Goal: Task Accomplishment & Management: Manage account settings

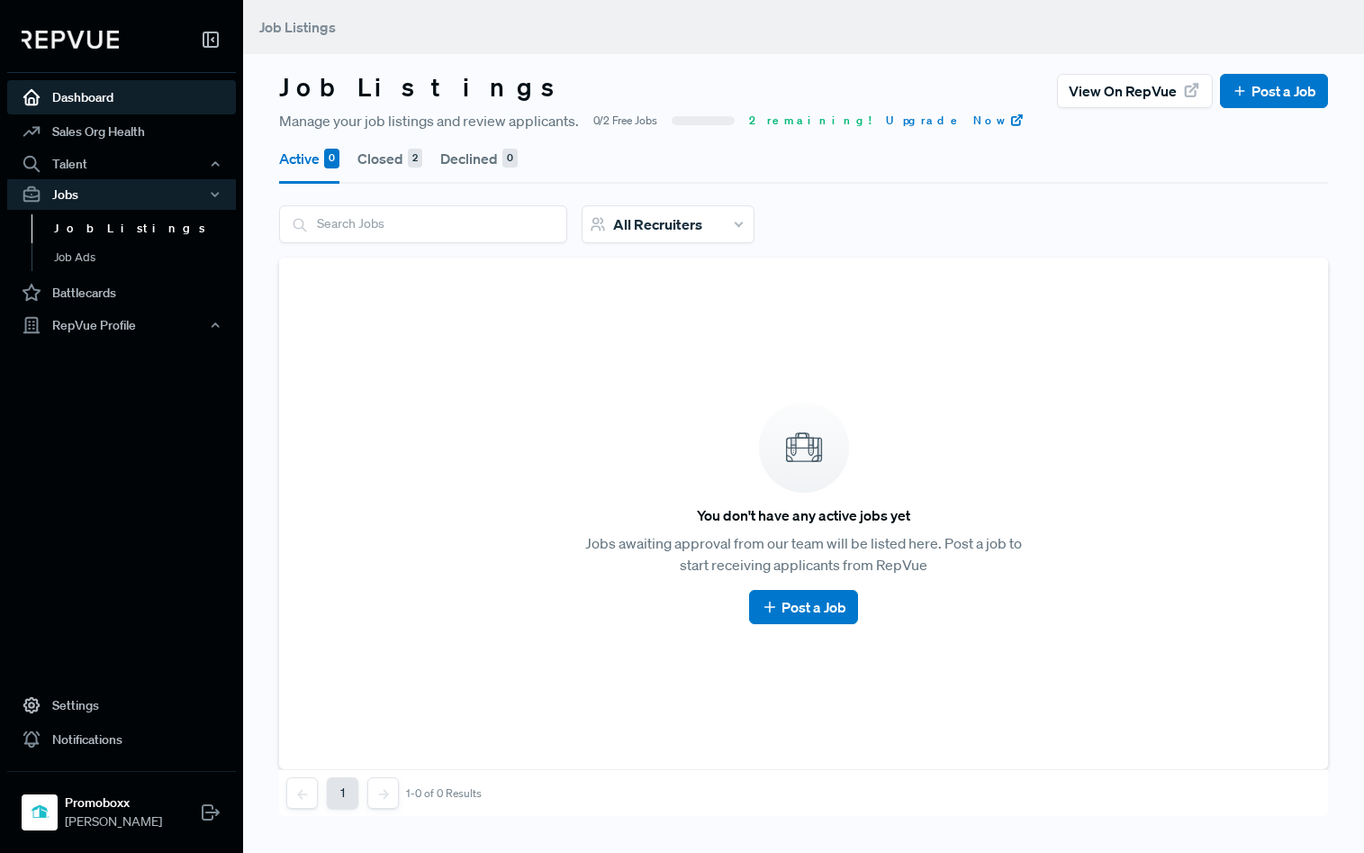
click at [117, 99] on link "Dashboard" at bounding box center [121, 97] width 229 height 34
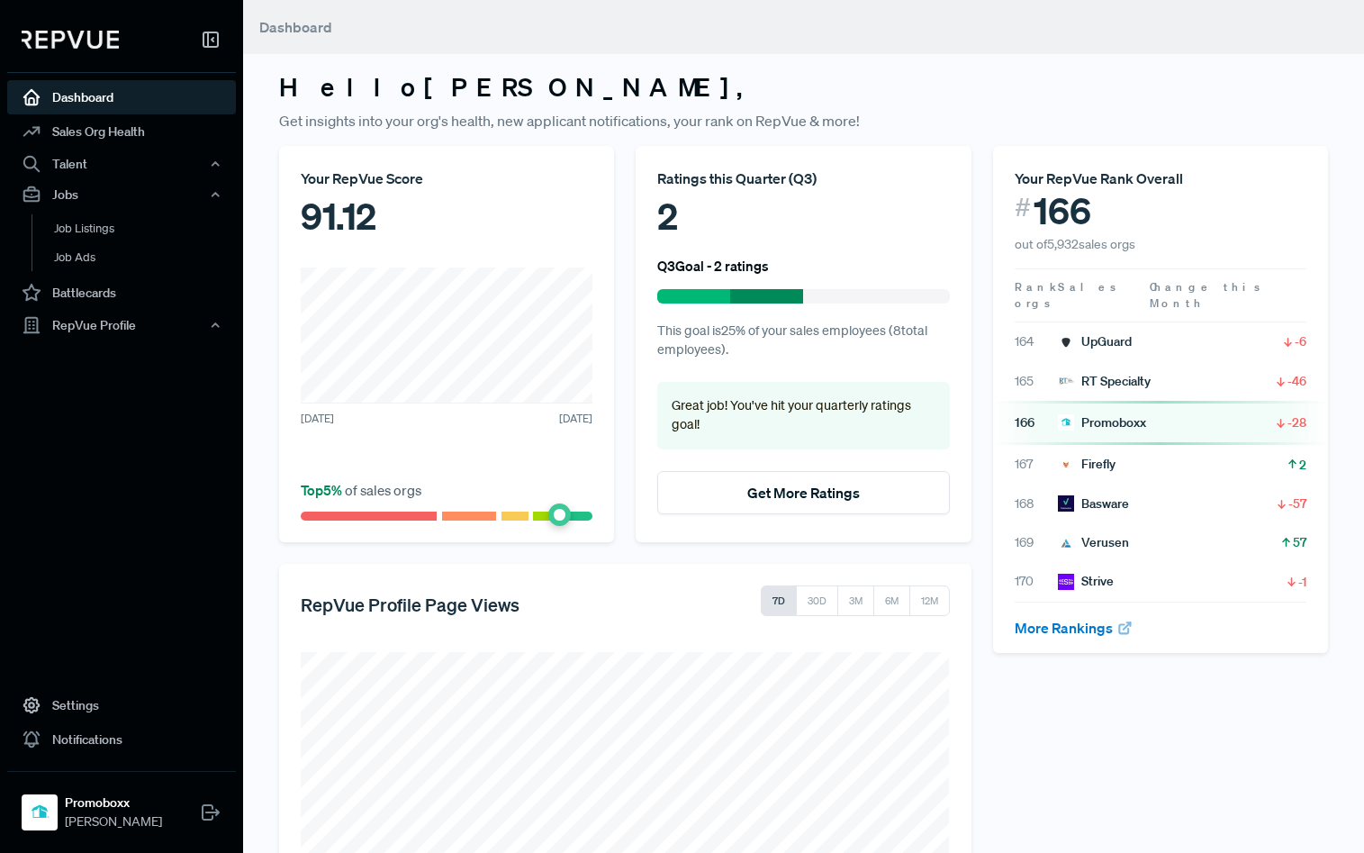
click at [697, 267] on h6 "Q3 Goal - 2 ratings" at bounding box center [713, 266] width 112 height 16
click at [763, 183] on div "Ratings this Quarter ( Q3 )" at bounding box center [803, 179] width 292 height 22
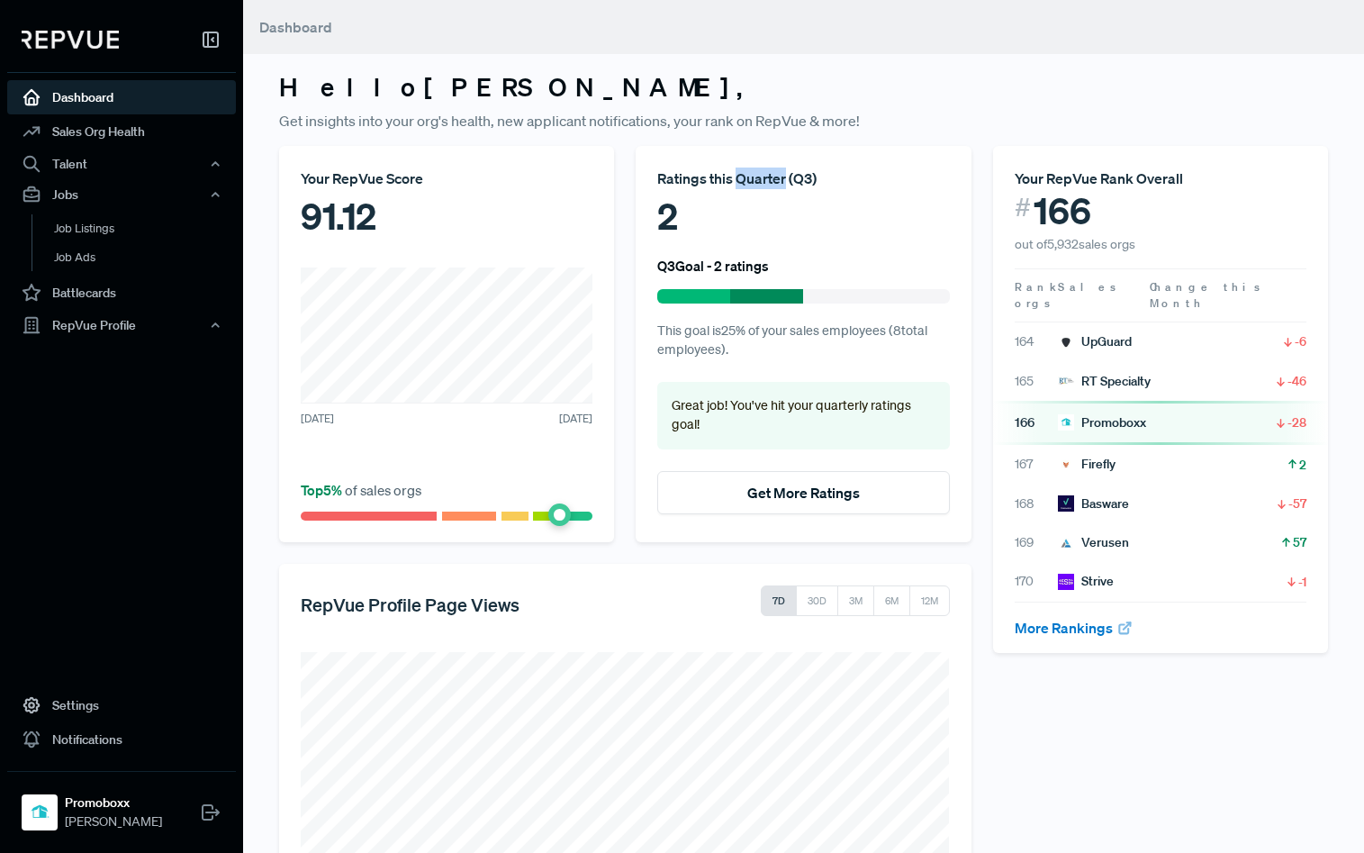
click at [763, 183] on div "Ratings this Quarter ( Q3 )" at bounding box center [803, 179] width 292 height 22
click at [1116, 413] on div "Promoboxx" at bounding box center [1102, 422] width 88 height 19
click at [94, 322] on div "RepVue Profile" at bounding box center [121, 325] width 229 height 31
click at [103, 379] on link "Reviews" at bounding box center [146, 388] width 229 height 29
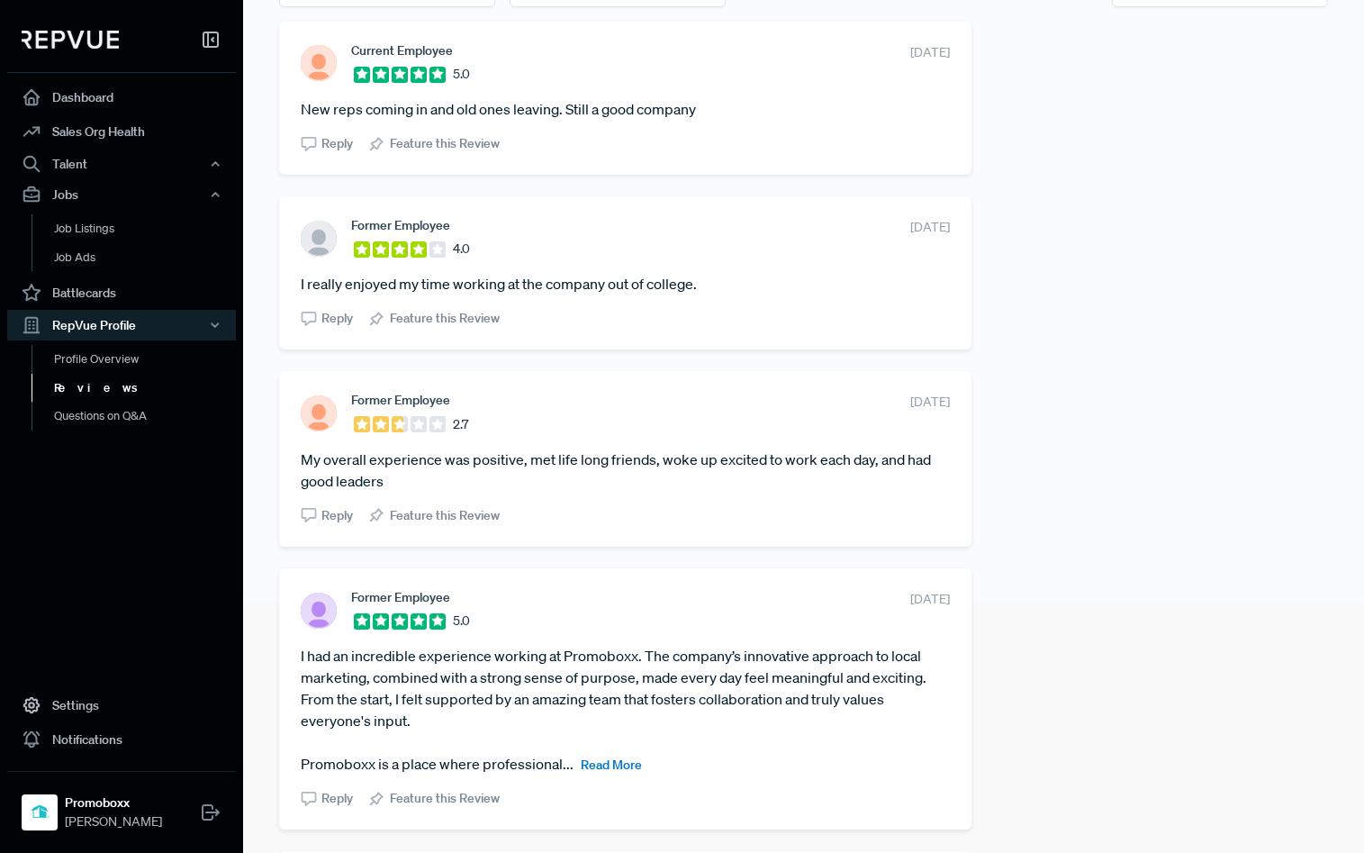
scroll to position [265, 0]
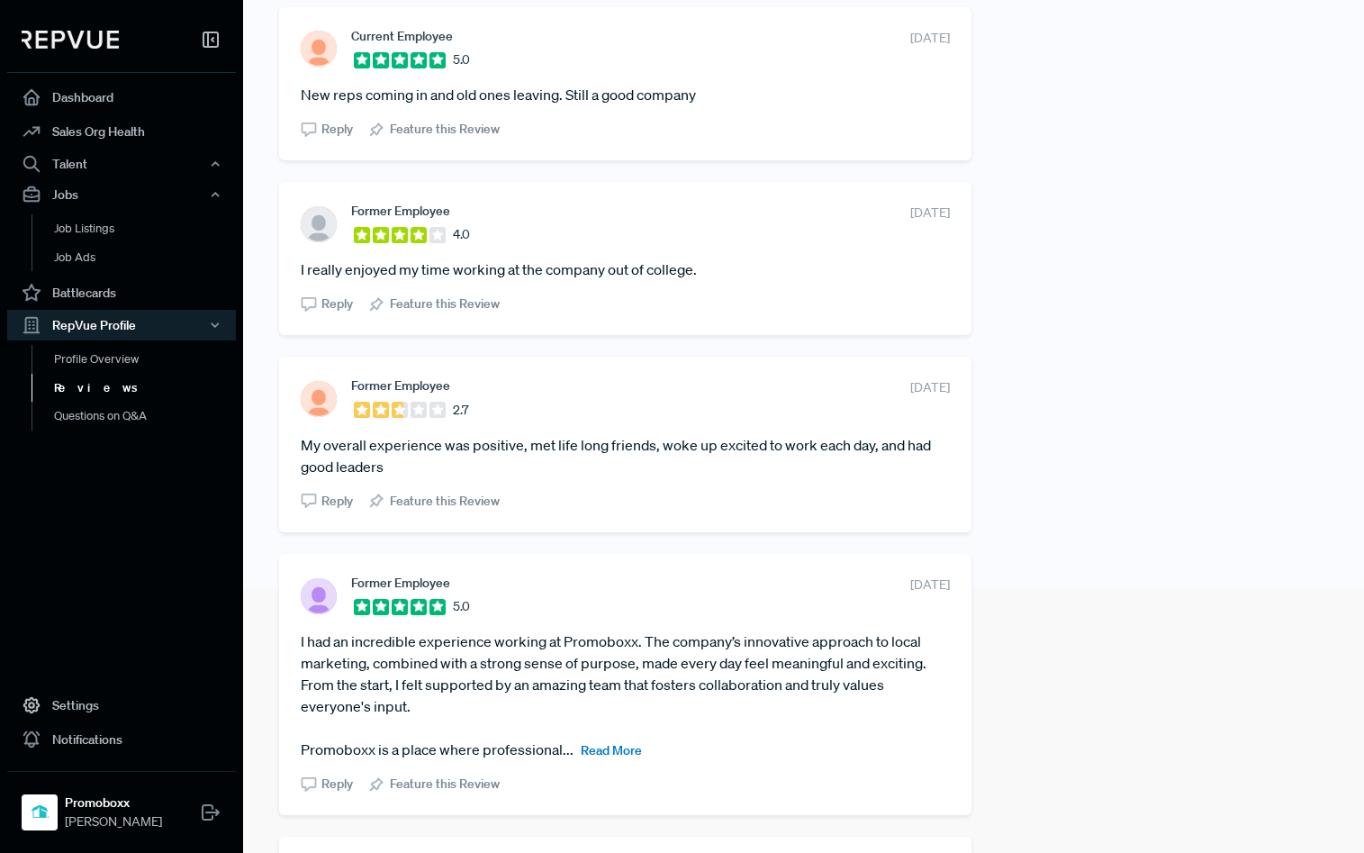
click at [626, 754] on span "Read More" at bounding box center [611, 750] width 61 height 16
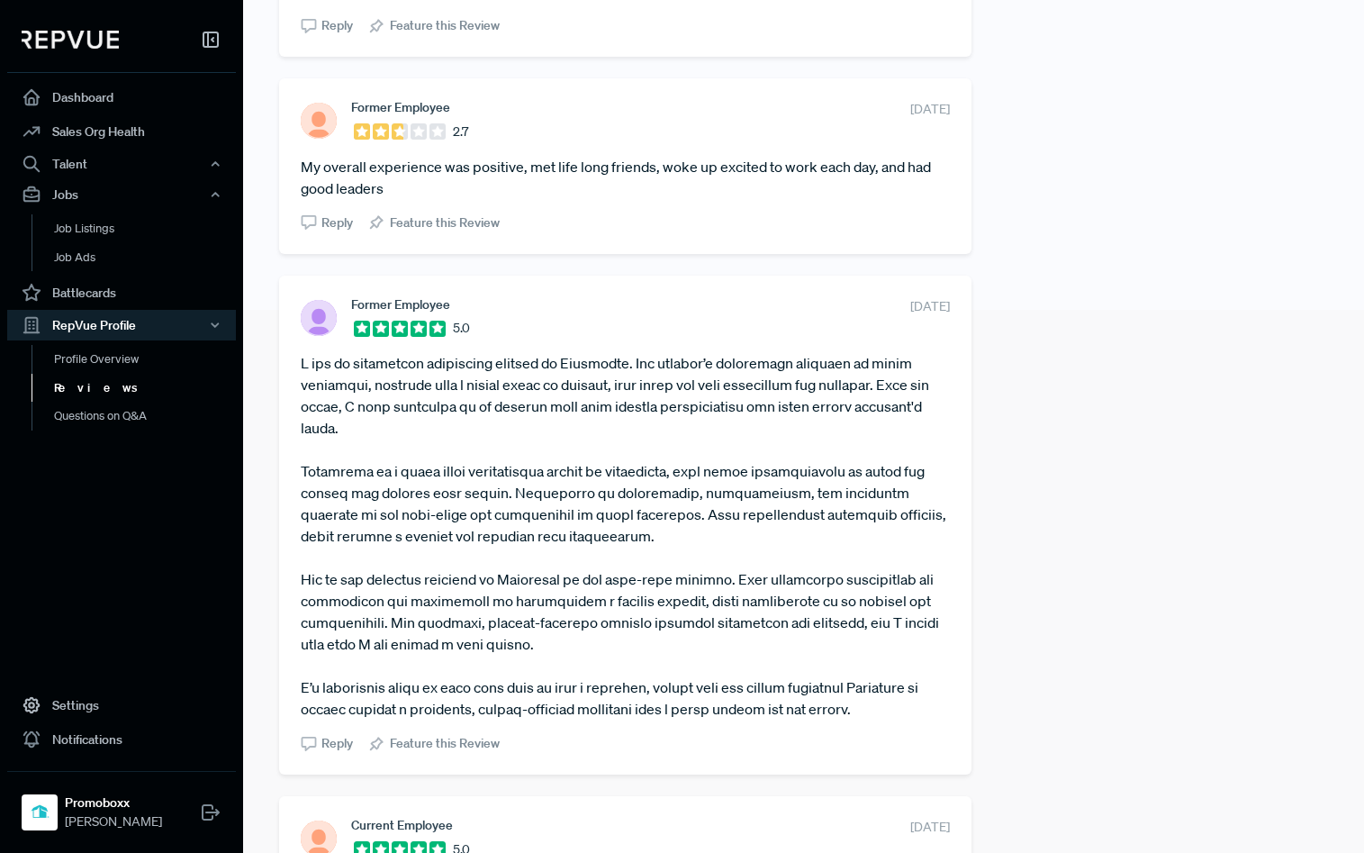
scroll to position [0, 0]
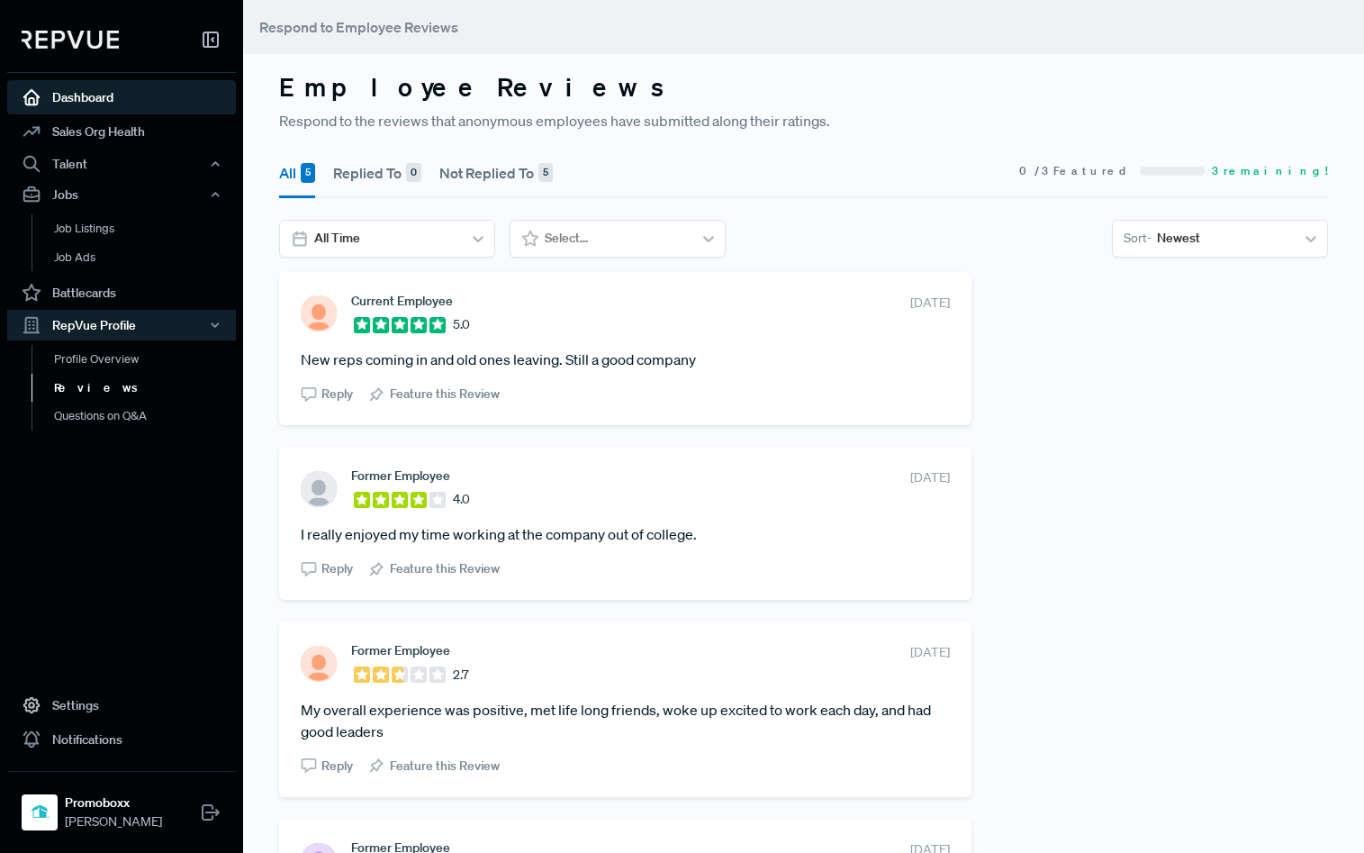
click at [177, 92] on link "Dashboard" at bounding box center [121, 97] width 229 height 34
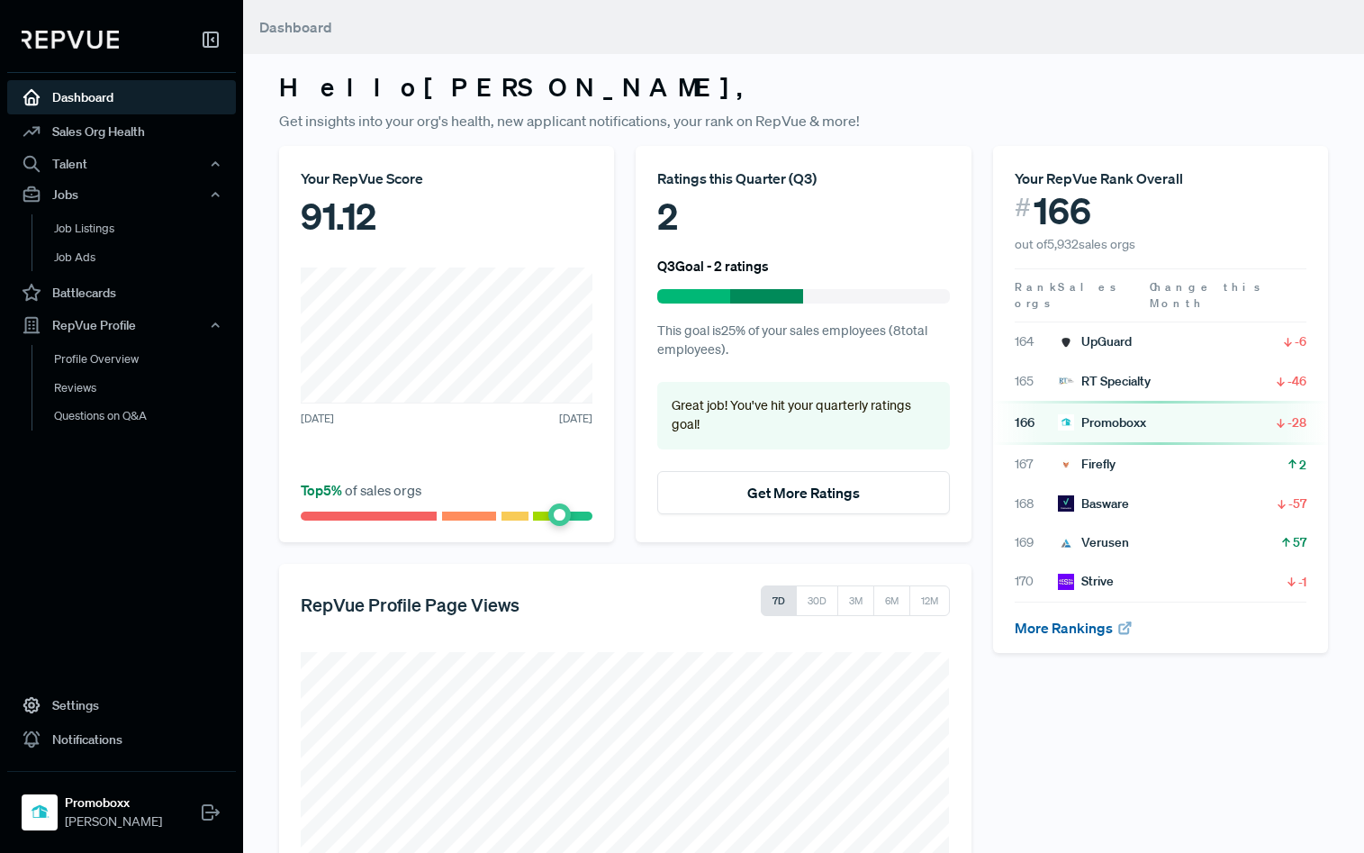
click at [1083, 619] on link "More Rankings" at bounding box center [1074, 628] width 119 height 18
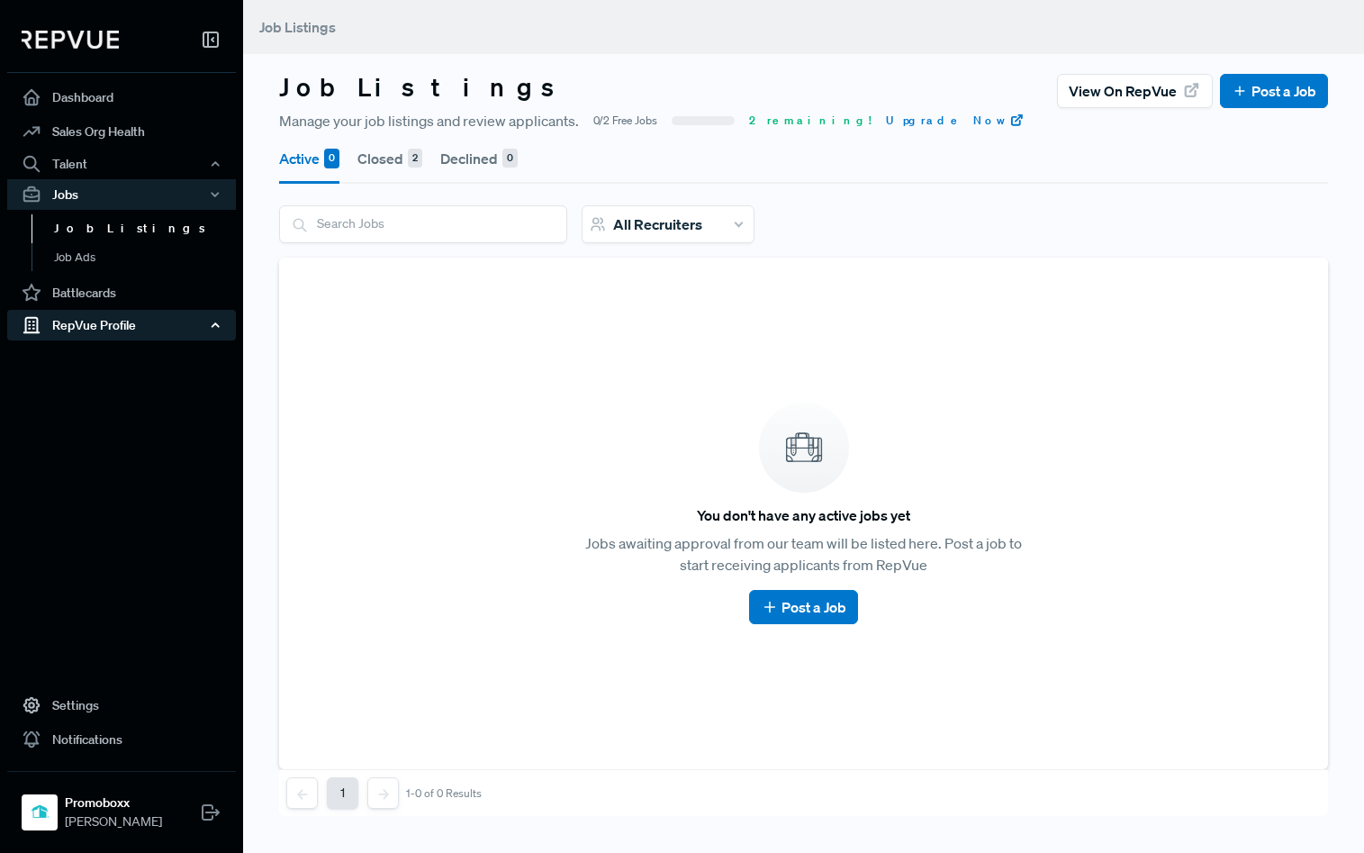
click at [117, 321] on div "RepVue Profile" at bounding box center [121, 325] width 229 height 31
click at [118, 385] on link "Reviews" at bounding box center [146, 388] width 229 height 29
